Goal: Task Accomplishment & Management: Manage account settings

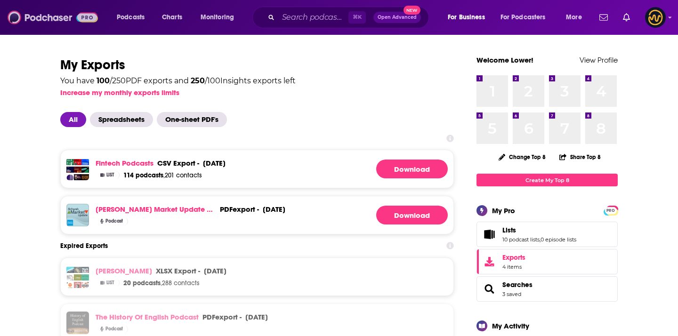
click at [48, 24] on img at bounding box center [53, 17] width 90 height 18
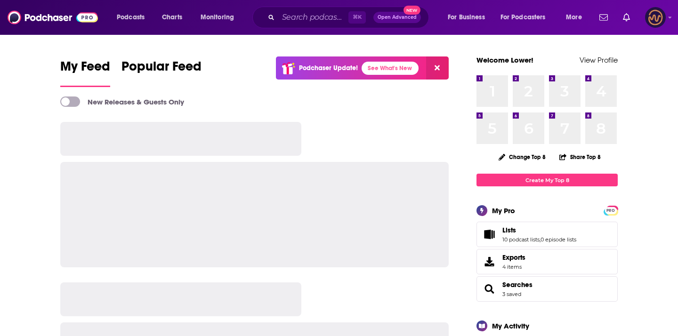
click at [660, 20] on img "Logged in as LowerStreet" at bounding box center [655, 17] width 21 height 21
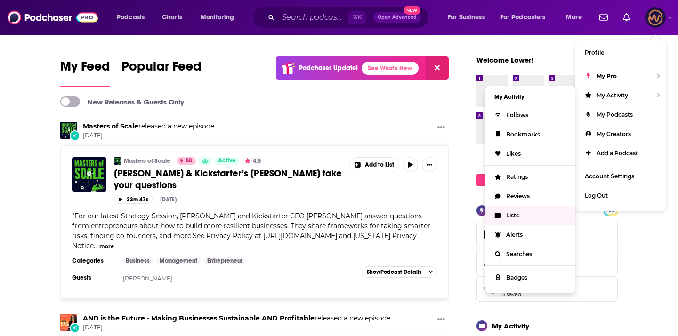
click at [516, 214] on span "Lists" at bounding box center [512, 215] width 13 height 7
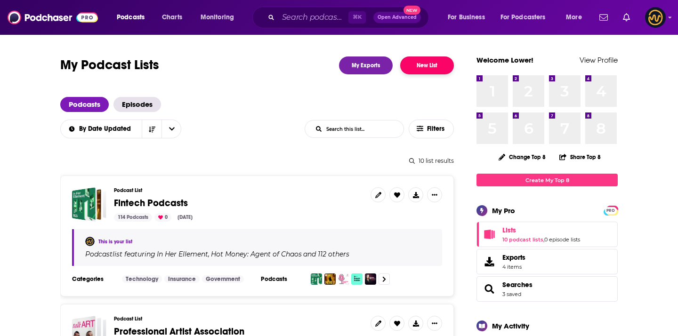
click at [402, 68] on button "New List" at bounding box center [427, 65] width 54 height 18
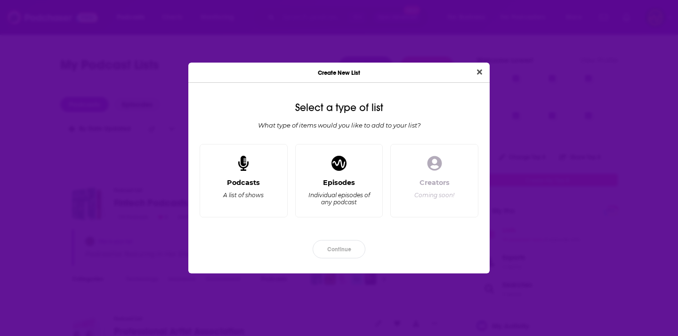
click at [418, 68] on div "Create New List" at bounding box center [338, 73] width 301 height 20
click at [262, 204] on div "Podcasts A list of shows" at bounding box center [244, 193] width 72 height 31
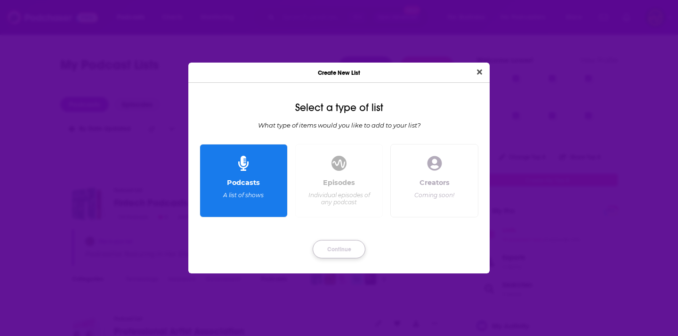
click at [328, 240] on button "Continue" at bounding box center [338, 249] width 53 height 18
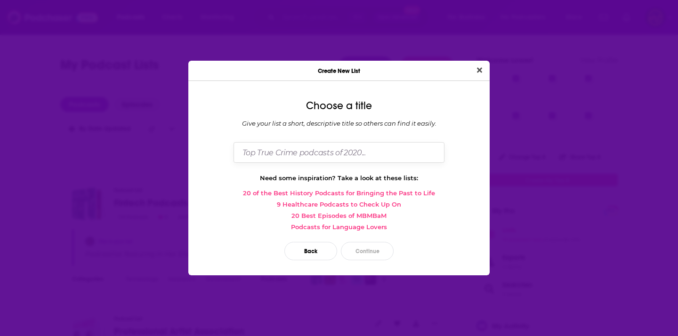
click at [324, 160] on input "Dialog" at bounding box center [338, 152] width 211 height 20
type input "Marketing Podcasts"
click at [473, 64] on button "Close" at bounding box center [479, 70] width 13 height 12
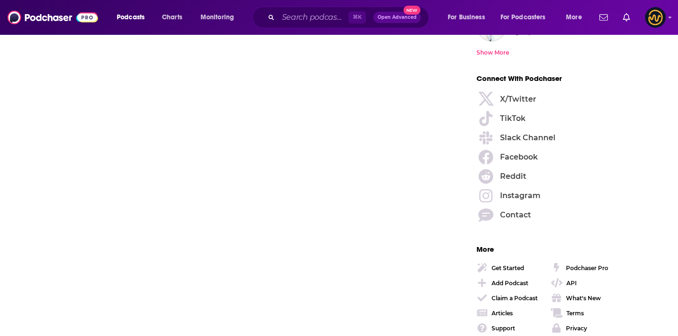
scroll to position [1357, 0]
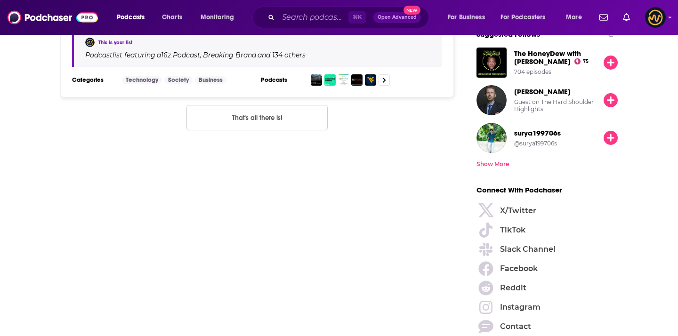
click at [288, 123] on button "That's all there is!" at bounding box center [256, 117] width 141 height 25
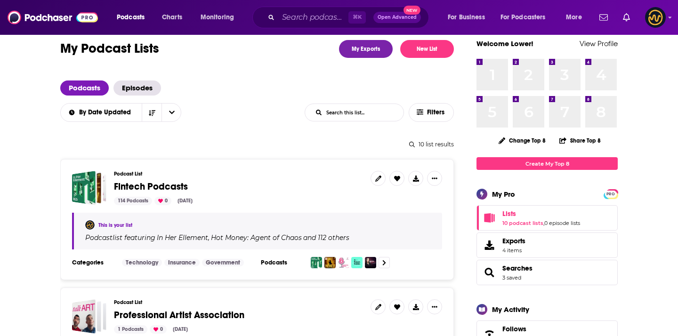
scroll to position [9, 0]
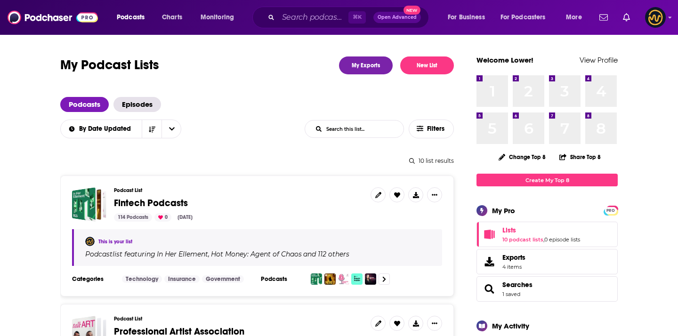
click at [418, 65] on button "New List" at bounding box center [427, 65] width 54 height 18
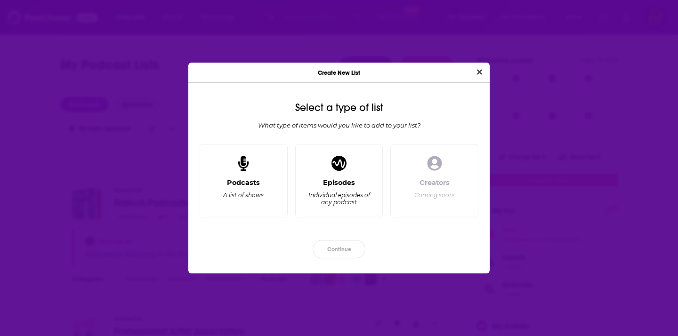
click at [267, 203] on div "Podcasts A list of shows" at bounding box center [244, 193] width 72 height 31
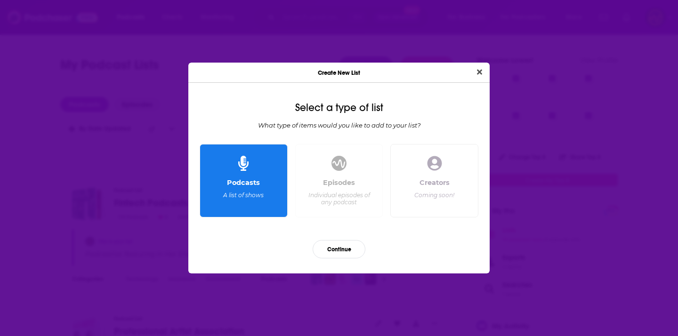
click at [319, 237] on div "Continue" at bounding box center [339, 248] width 286 height 33
click at [319, 243] on button "Continue" at bounding box center [338, 249] width 53 height 18
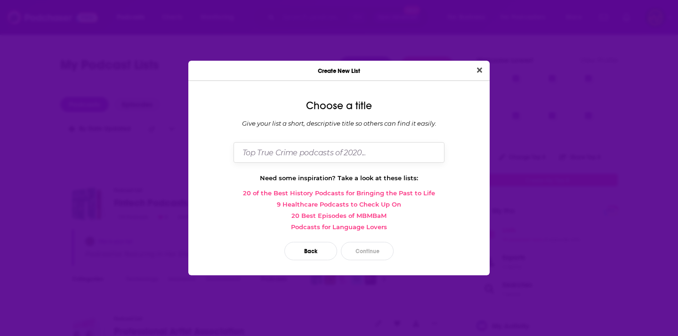
click at [303, 144] on input "Dialog" at bounding box center [338, 152] width 211 height 20
type input "Marketing Podcasts"
click at [359, 256] on button "Continue" at bounding box center [367, 251] width 53 height 18
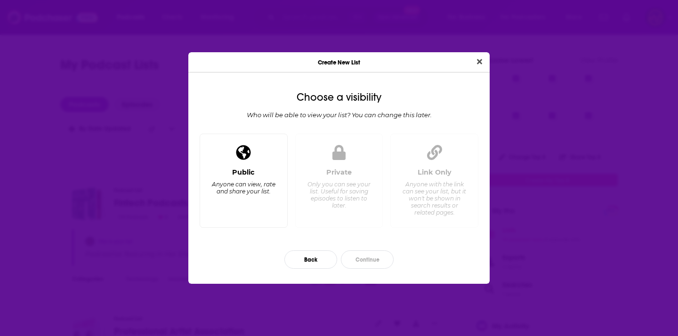
click at [217, 176] on div "Public Anyone can view, rate and share your list." at bounding box center [244, 194] width 72 height 52
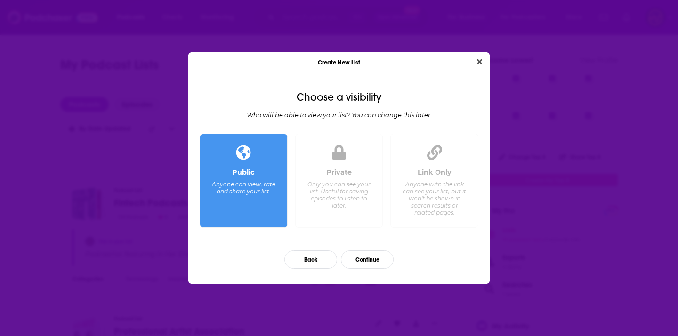
click at [348, 169] on div "Private" at bounding box center [338, 172] width 25 height 8
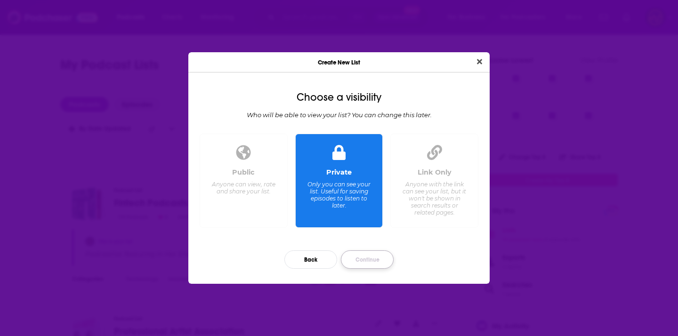
click at [366, 253] on button "Continue" at bounding box center [367, 259] width 53 height 18
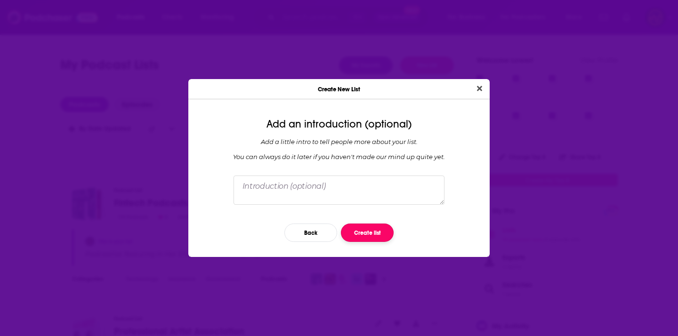
click at [360, 234] on button "Create list" at bounding box center [367, 233] width 53 height 18
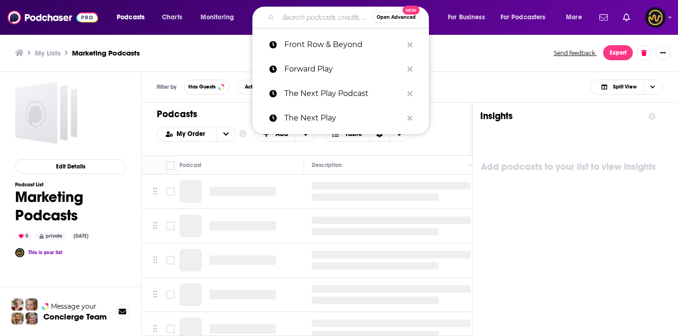
click at [310, 17] on input "Search podcasts, credits, & more..." at bounding box center [325, 17] width 94 height 15
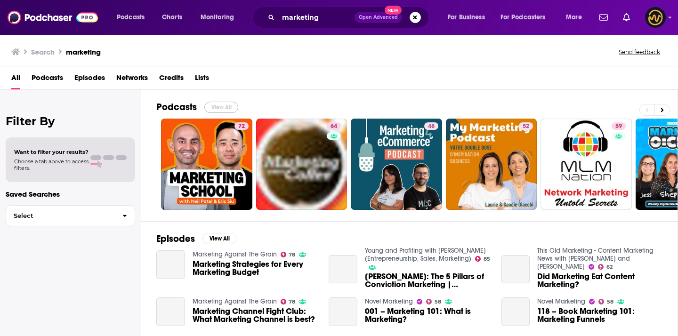
click at [216, 110] on button "View All" at bounding box center [221, 107] width 34 height 11
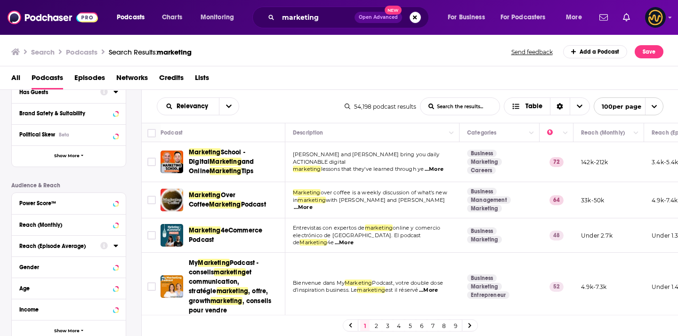
scroll to position [116, 0]
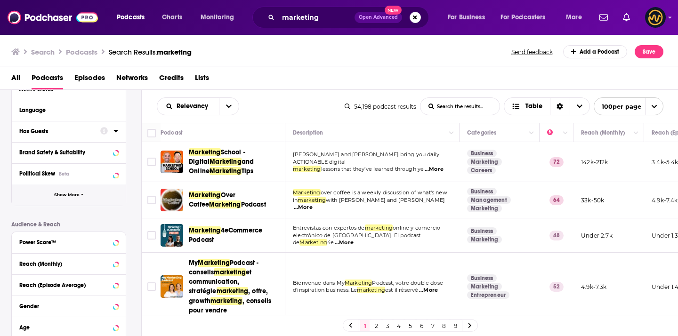
click at [61, 199] on button "Show More" at bounding box center [69, 194] width 114 height 21
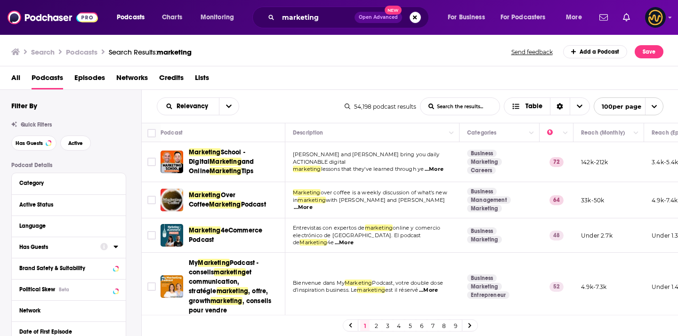
scroll to position [4, 0]
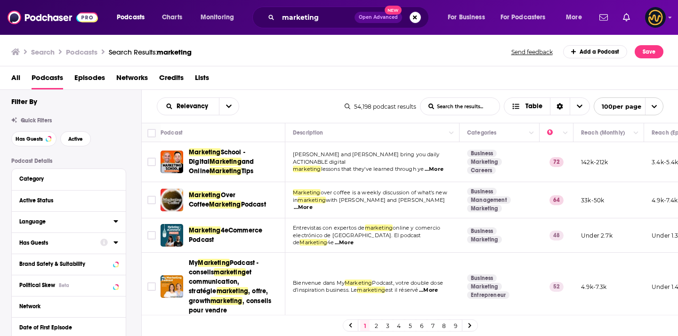
click at [85, 221] on div "Language" at bounding box center [63, 221] width 88 height 7
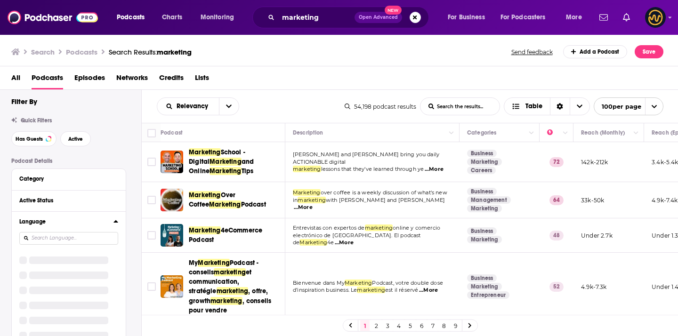
click at [110, 222] on button "Language" at bounding box center [66, 222] width 94 height 12
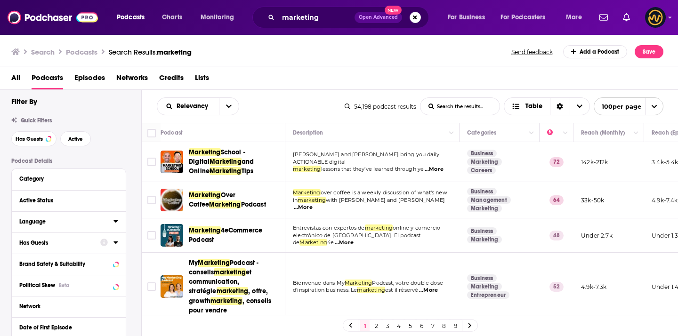
click at [116, 222] on icon at bounding box center [115, 221] width 4 height 2
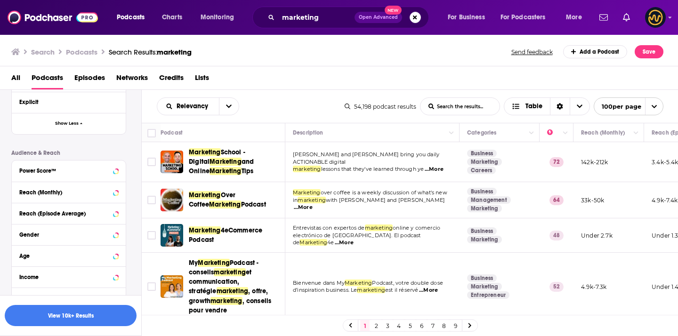
scroll to position [519, 0]
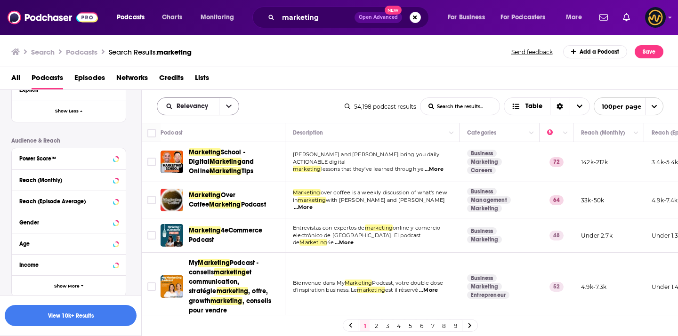
click at [227, 105] on icon "open menu" at bounding box center [229, 106] width 6 height 7
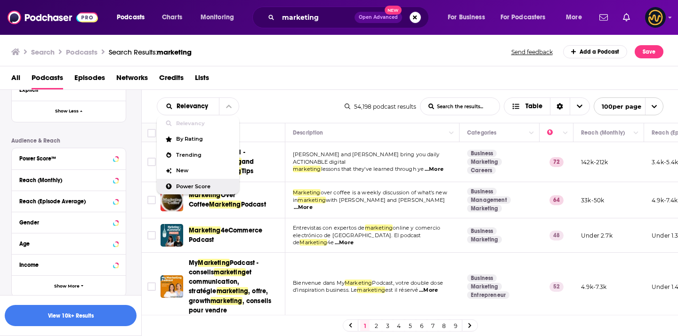
click at [187, 184] on span "Power Score" at bounding box center [204, 186] width 56 height 5
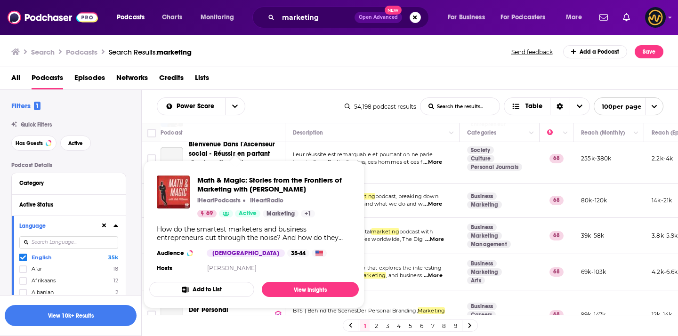
scroll to position [1603, 0]
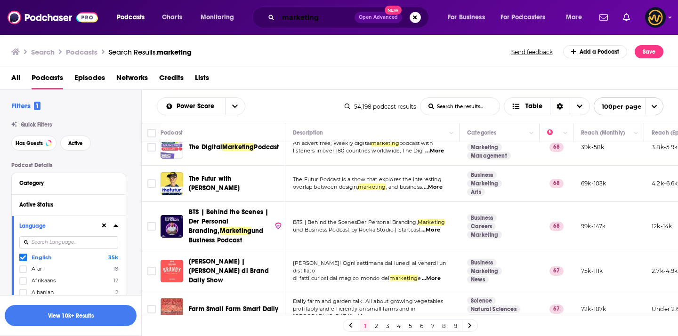
click at [309, 12] on input "marketing" at bounding box center [316, 17] width 76 height 15
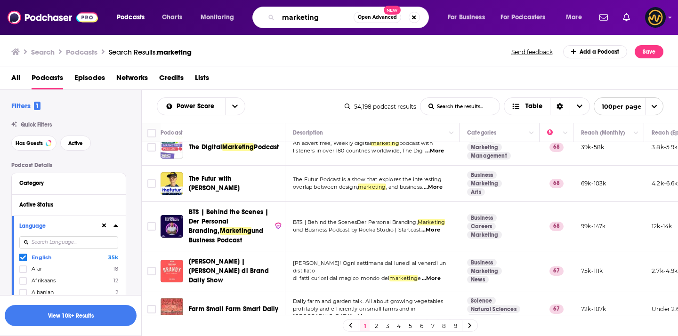
click at [309, 12] on input "marketing" at bounding box center [315, 17] width 75 height 15
type input "cmo"
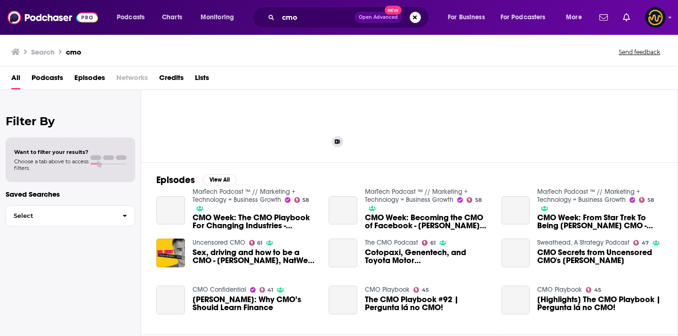
scroll to position [61, 0]
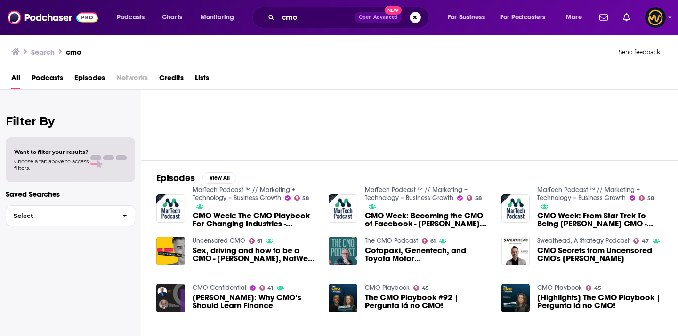
click at [47, 80] on span "Podcasts" at bounding box center [48, 79] width 32 height 19
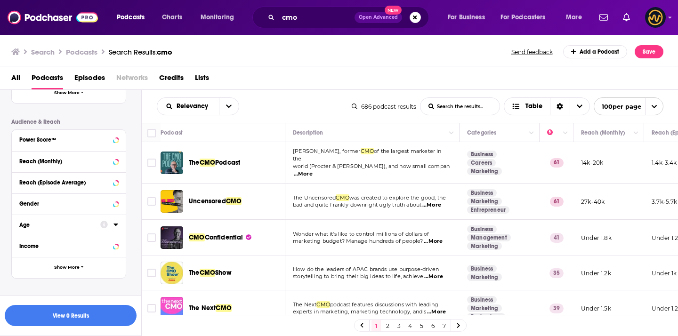
scroll to position [274, 0]
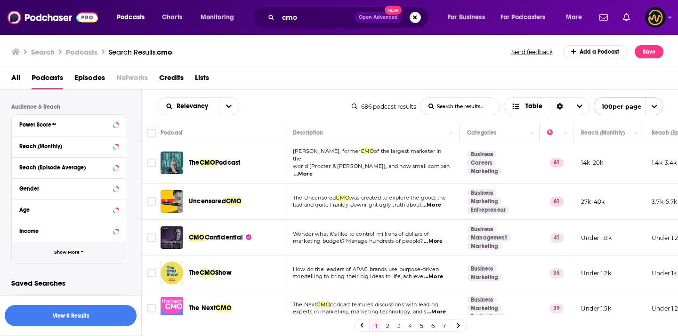
click at [58, 254] on span "Show More" at bounding box center [66, 252] width 25 height 5
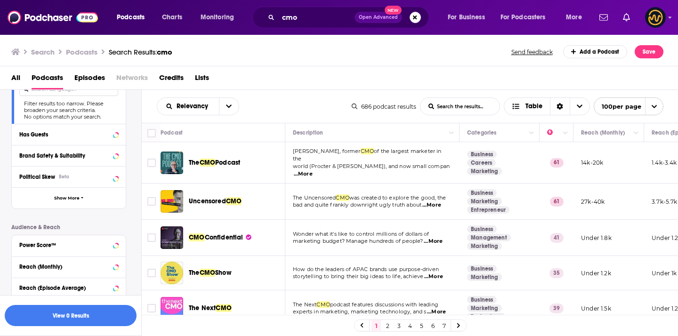
scroll to position [152, 0]
click at [76, 200] on span "Show More" at bounding box center [66, 199] width 25 height 5
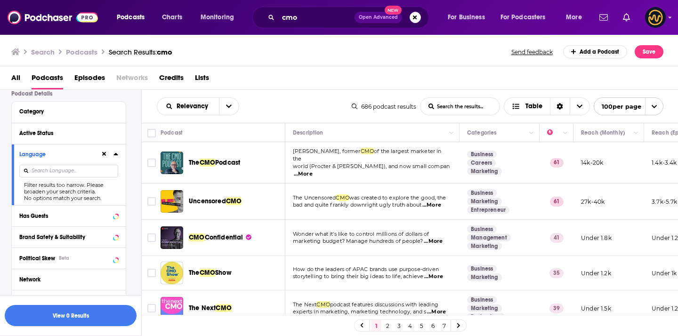
scroll to position [65, 0]
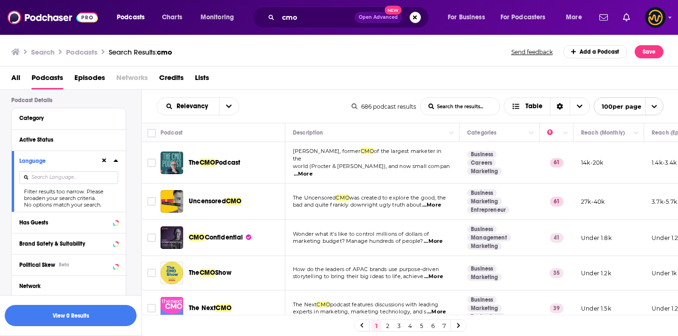
click at [77, 179] on input at bounding box center [68, 177] width 99 height 13
type input "eng"
click at [107, 179] on icon at bounding box center [108, 177] width 4 height 4
click at [105, 161] on icon at bounding box center [104, 161] width 4 height 6
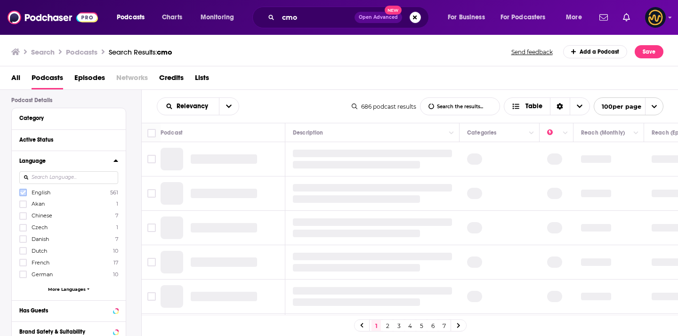
click at [24, 194] on icon at bounding box center [23, 193] width 6 height 6
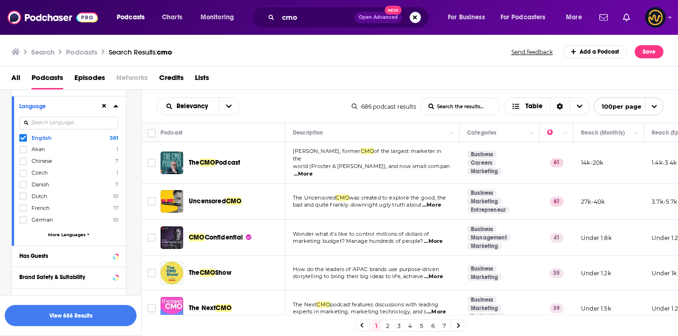
scroll to position [85, 0]
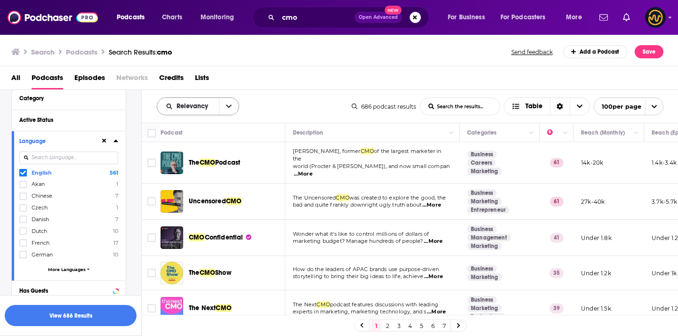
click at [226, 105] on icon "open menu" at bounding box center [229, 106] width 6 height 3
click at [234, 105] on button "close menu" at bounding box center [229, 106] width 20 height 17
click at [234, 105] on button "open menu" at bounding box center [229, 106] width 20 height 17
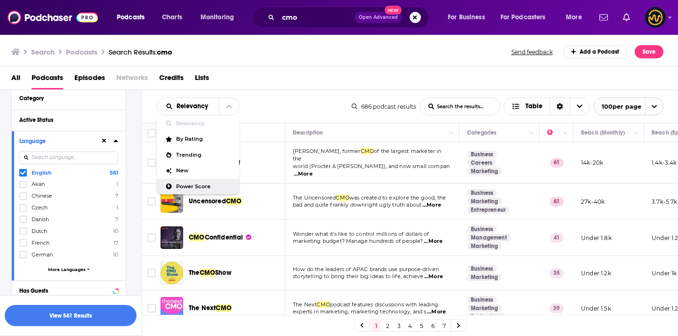
click at [185, 187] on span "Power Score" at bounding box center [204, 186] width 56 height 5
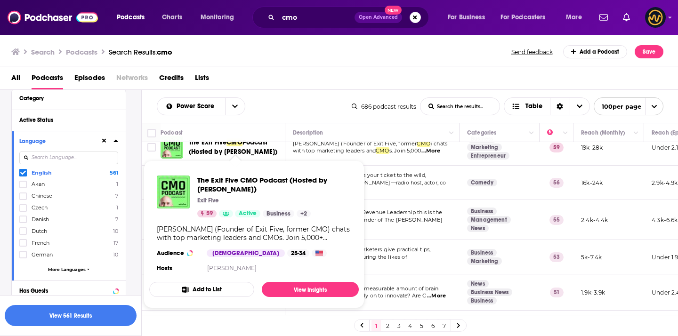
scroll to position [232, 0]
